Goal: Browse casually

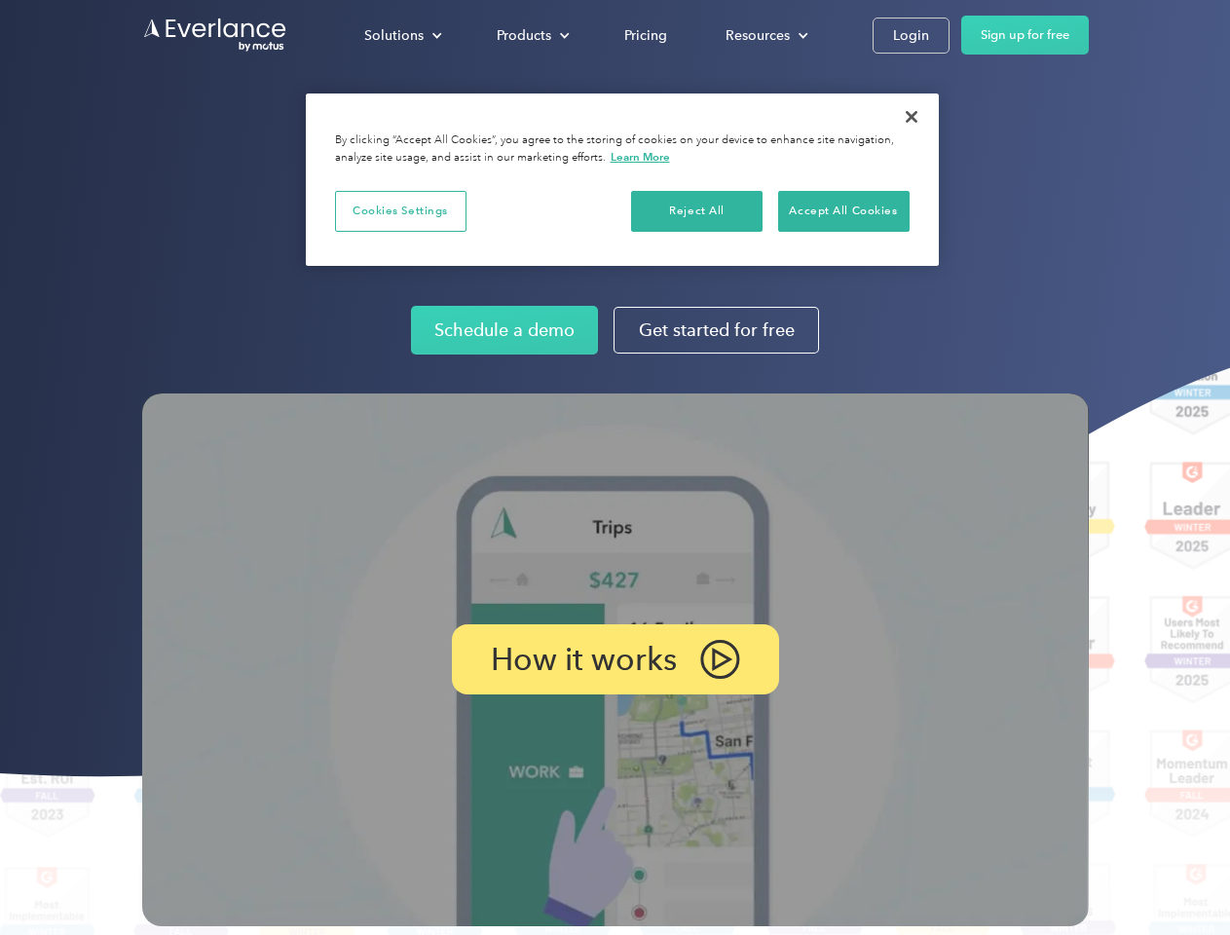
click at [615, 468] on img at bounding box center [615, 660] width 947 height 533
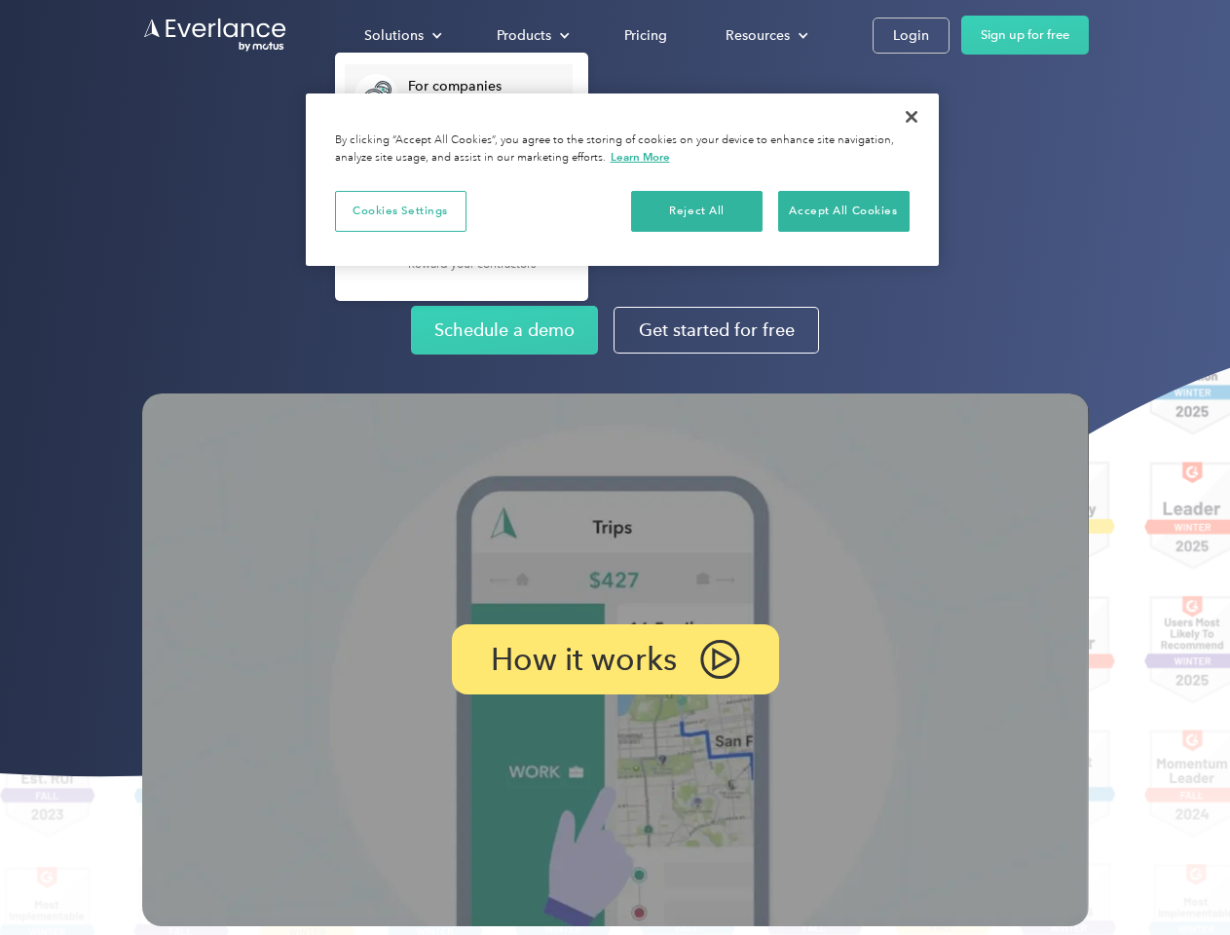
click at [402, 35] on div "Solutions" at bounding box center [393, 35] width 59 height 24
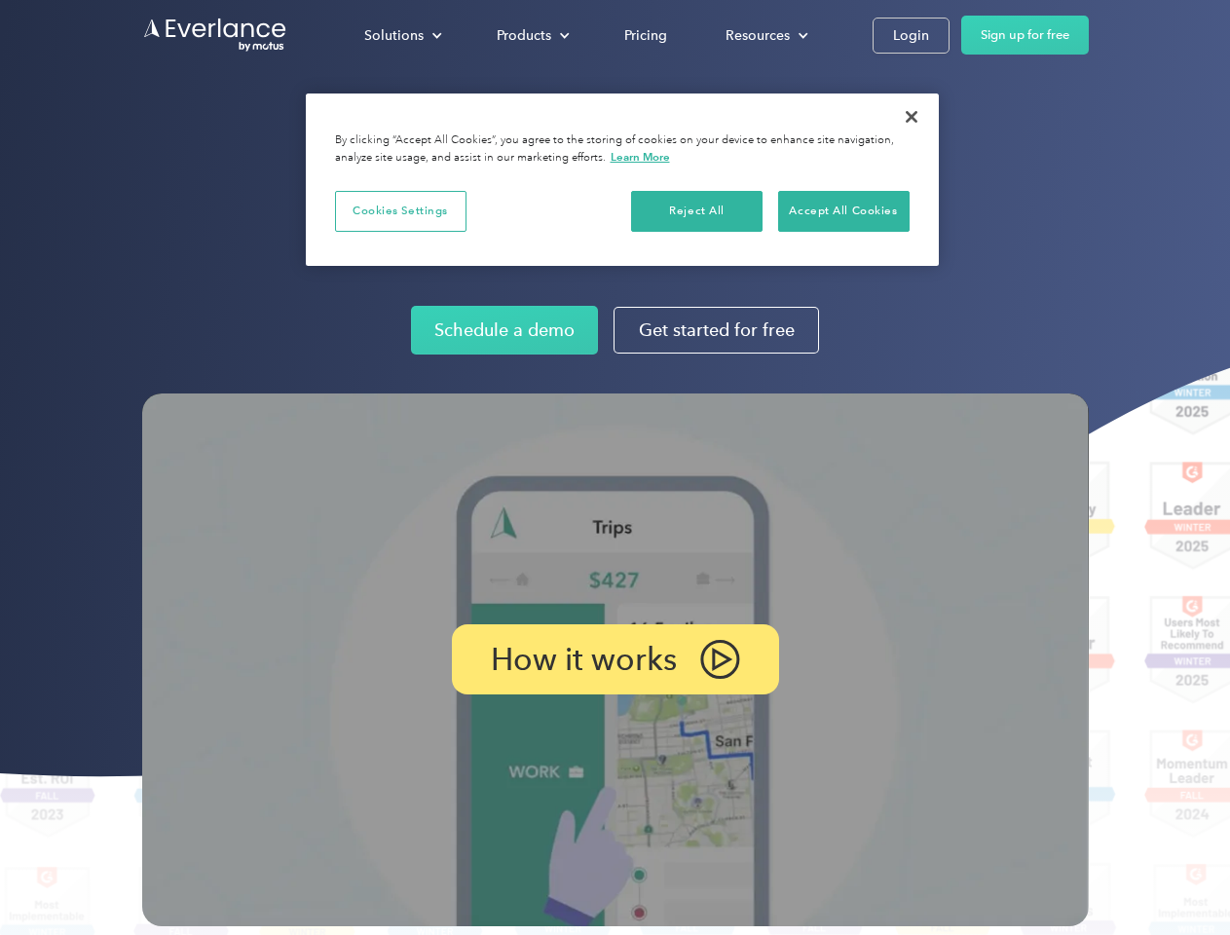
click at [531, 35] on div "Products" at bounding box center [524, 35] width 55 height 24
click at [765, 35] on div "Resources" at bounding box center [758, 35] width 64 height 24
click at [615, 660] on p "How it works" at bounding box center [584, 659] width 186 height 23
click at [400, 210] on button "Cookies Settings" at bounding box center [401, 211] width 132 height 41
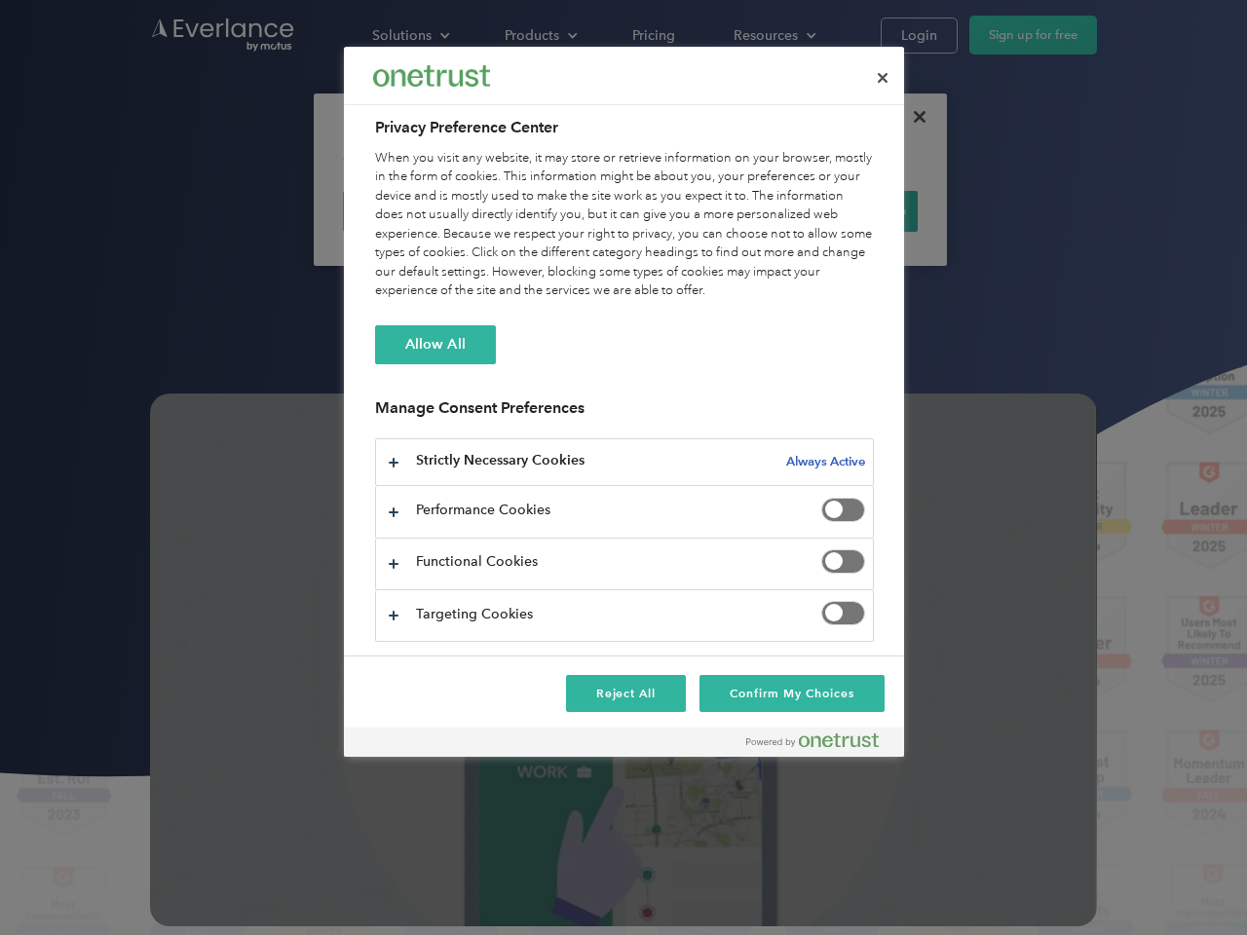
click at [698, 210] on div "When you visit any website, it may store or retrieve information on your browse…" at bounding box center [624, 225] width 499 height 152
click at [844, 210] on div "When you visit any website, it may store or retrieve information on your browse…" at bounding box center [624, 225] width 499 height 152
click at [912, 117] on div at bounding box center [623, 467] width 1247 height 935
